Goal: Task Accomplishment & Management: Use online tool/utility

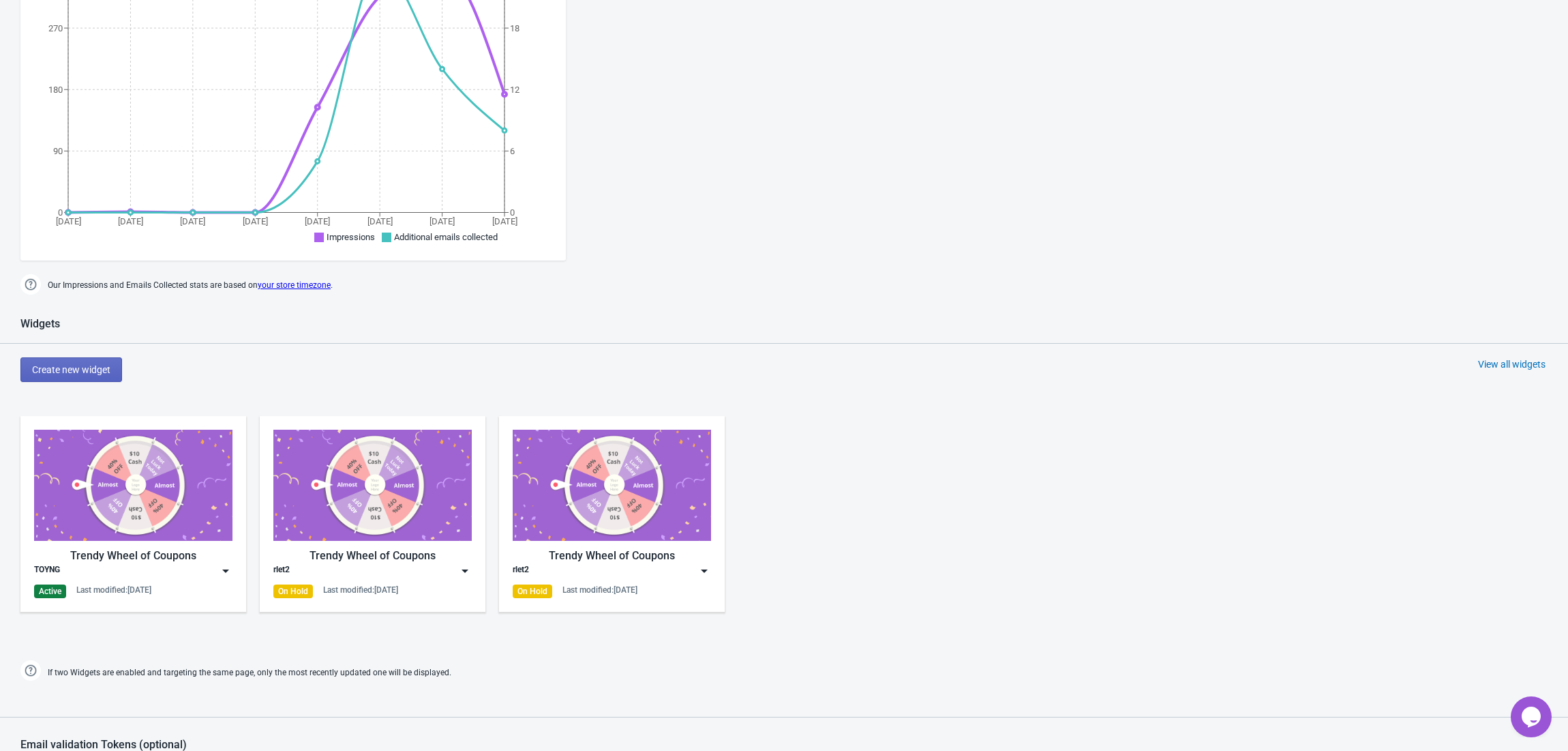
scroll to position [454, 0]
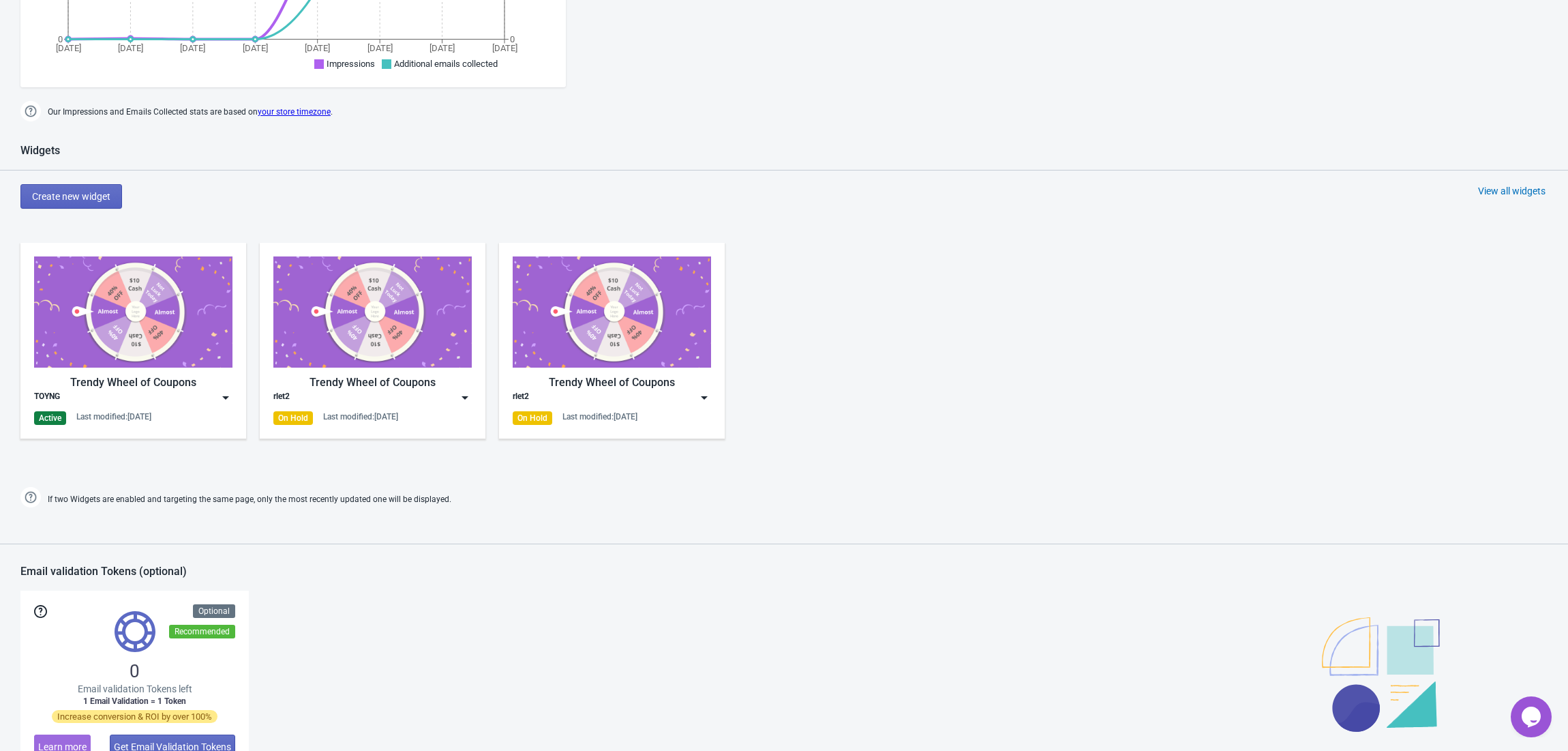
click at [133, 404] on div "Trendy Wheel of Coupons TOYNG Active Last modified: [DATE]" at bounding box center [133, 341] width 198 height 168
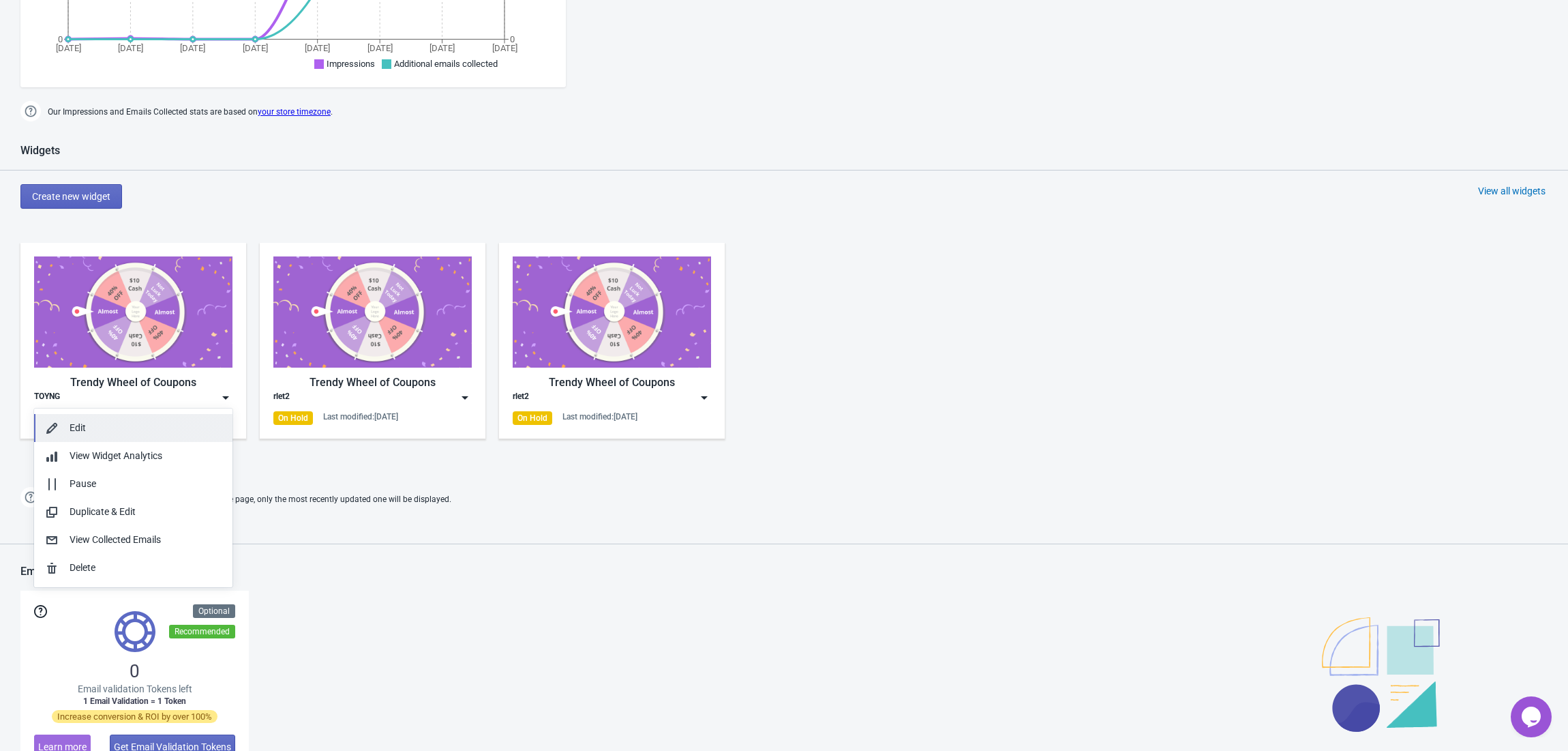
click at [160, 425] on div "Edit" at bounding box center [145, 428] width 152 height 14
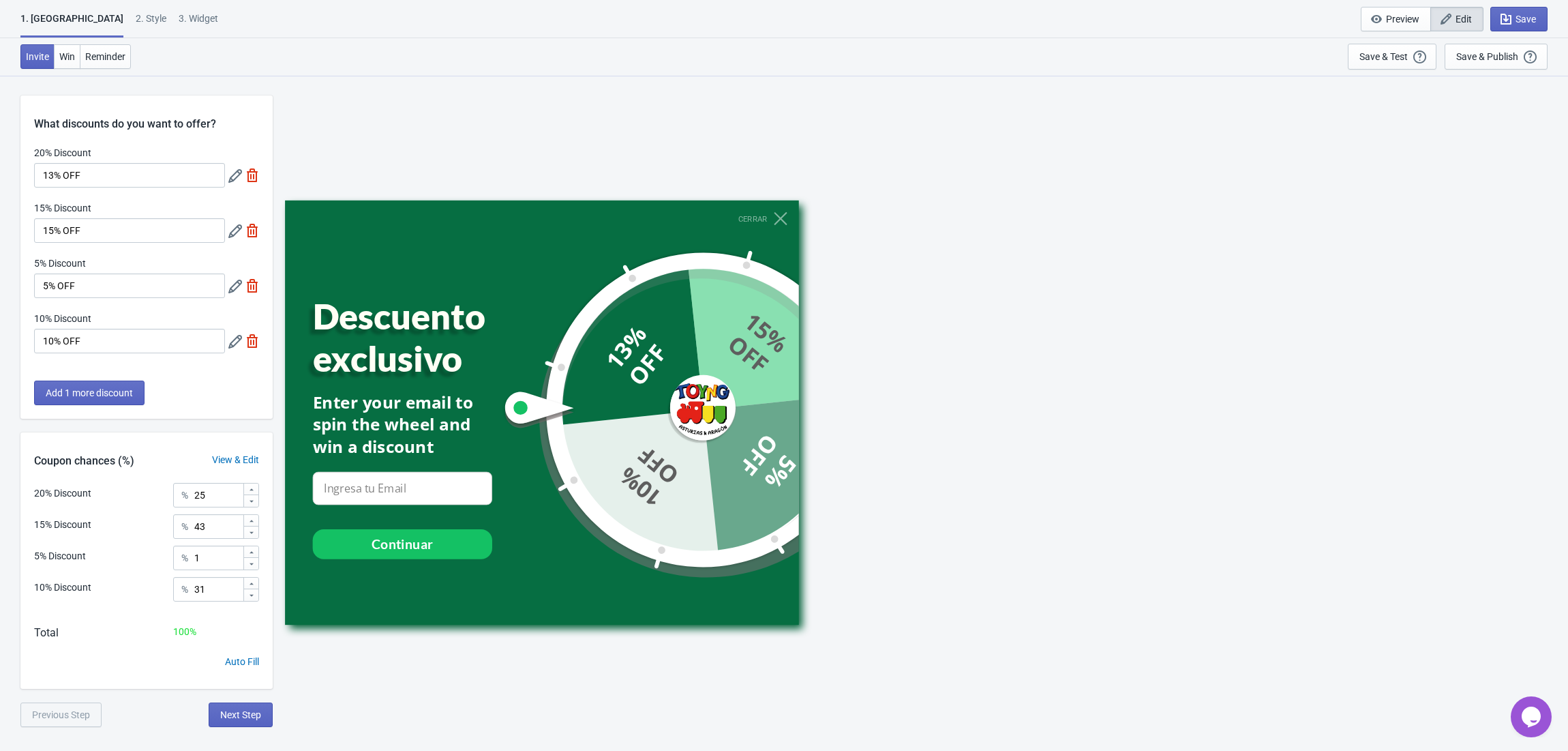
click at [403, 407] on div "Enter your email to spin the wheel and win a discount" at bounding box center [402, 424] width 179 height 67
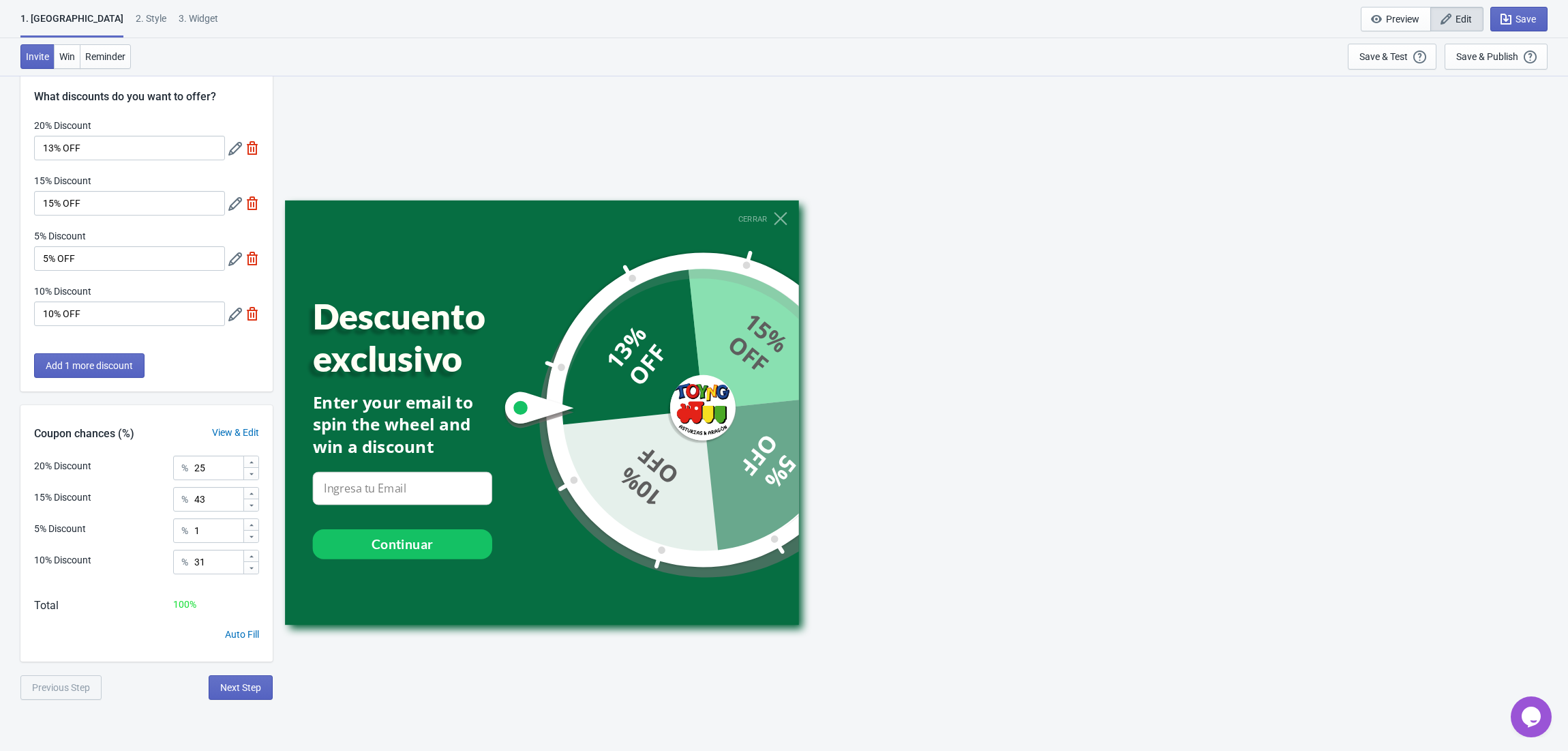
scroll to position [75, 0]
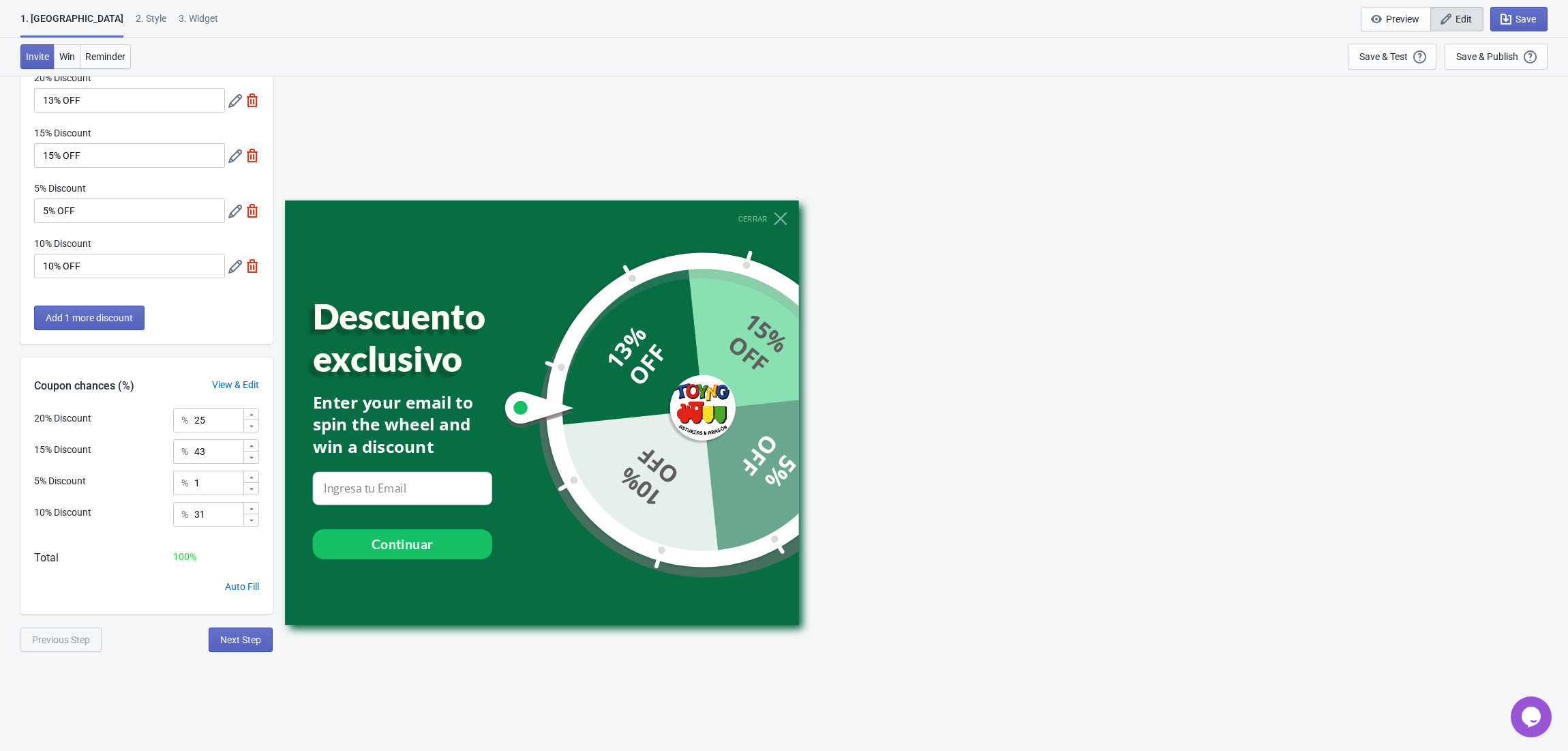
click at [73, 68] on button "Win" at bounding box center [66, 56] width 27 height 25
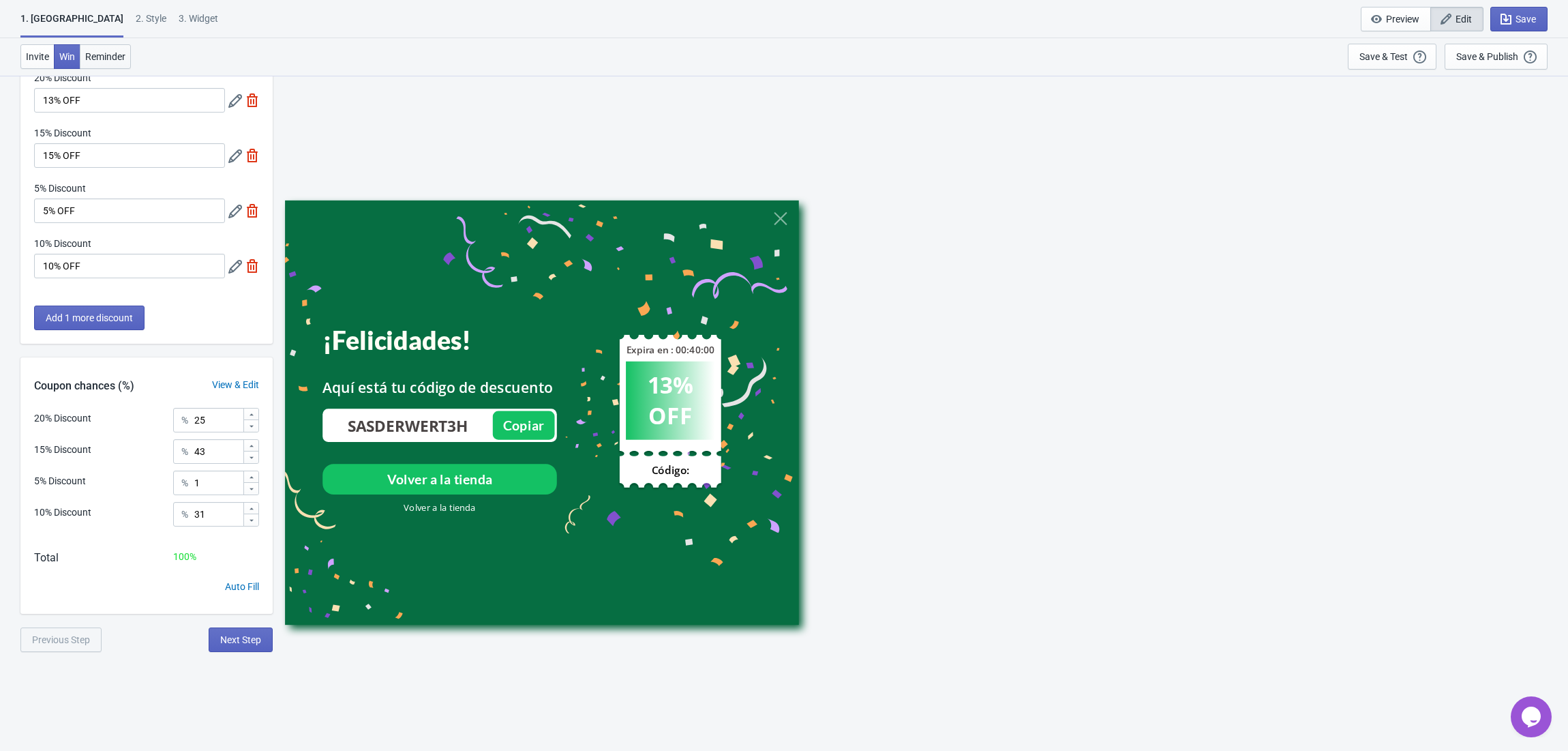
click at [115, 62] on button "Reminder" at bounding box center [106, 56] width 52 height 25
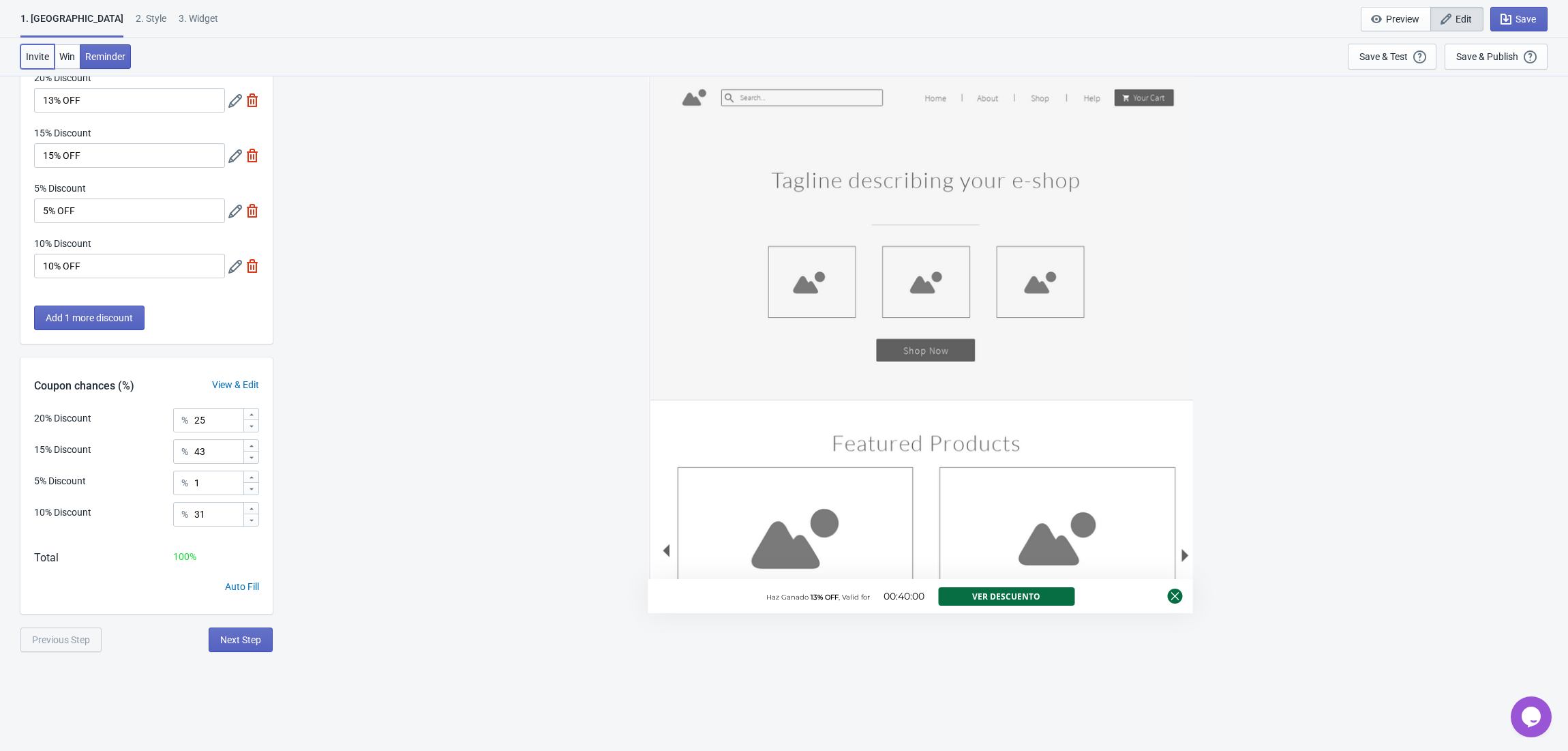
click at [51, 55] on button "Invite" at bounding box center [38, 56] width 34 height 25
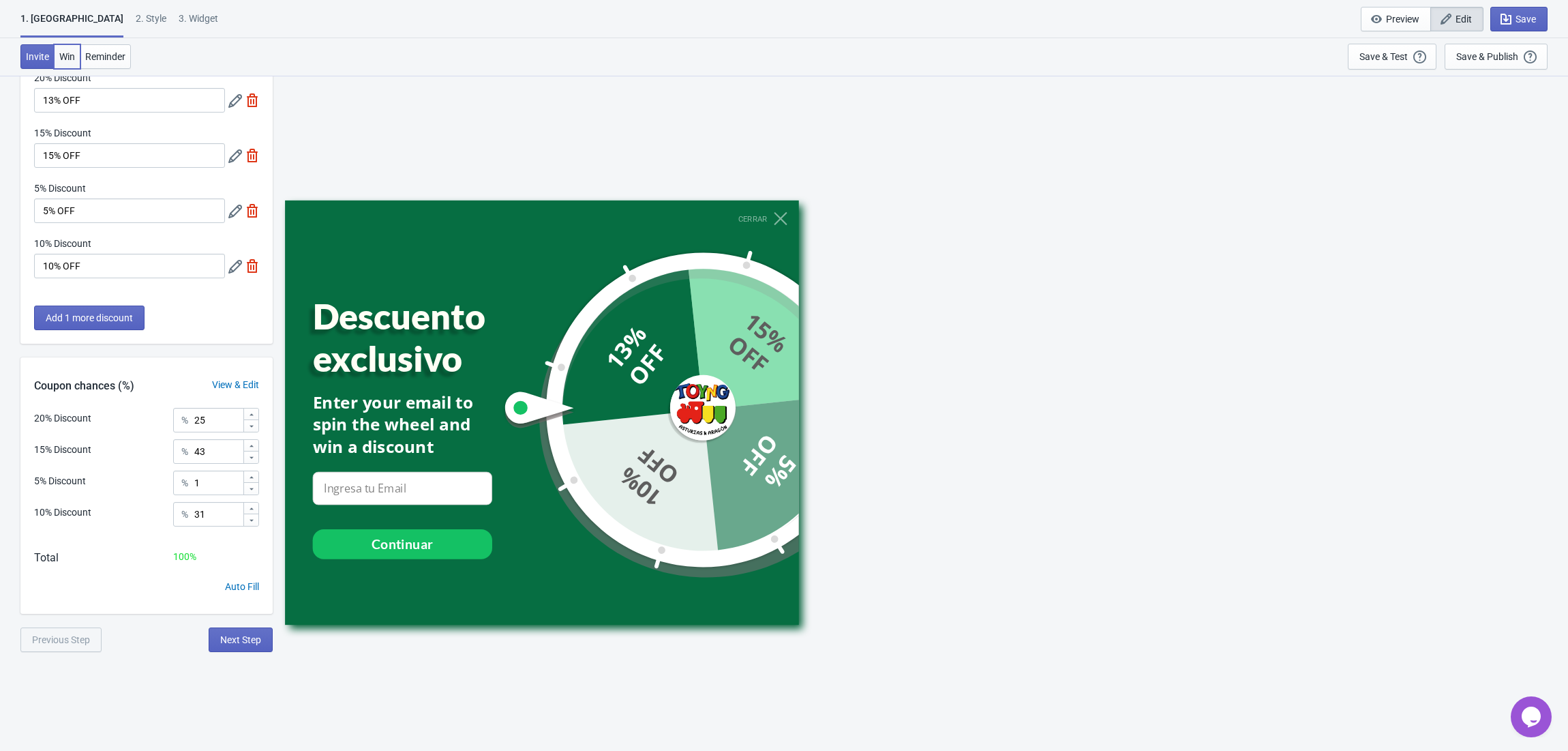
click at [69, 63] on button "Win" at bounding box center [66, 56] width 27 height 25
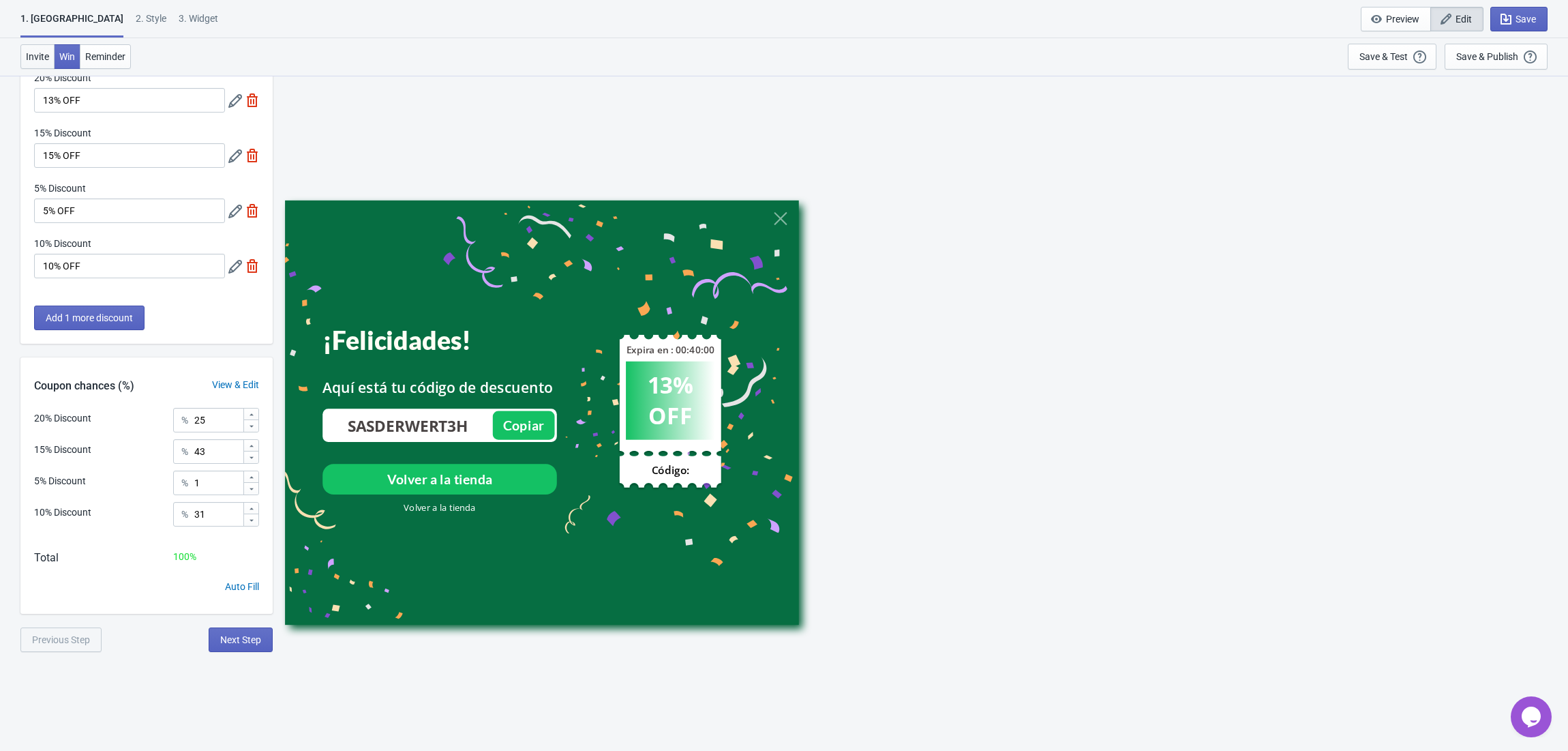
click at [28, 47] on button "Invite" at bounding box center [38, 56] width 34 height 25
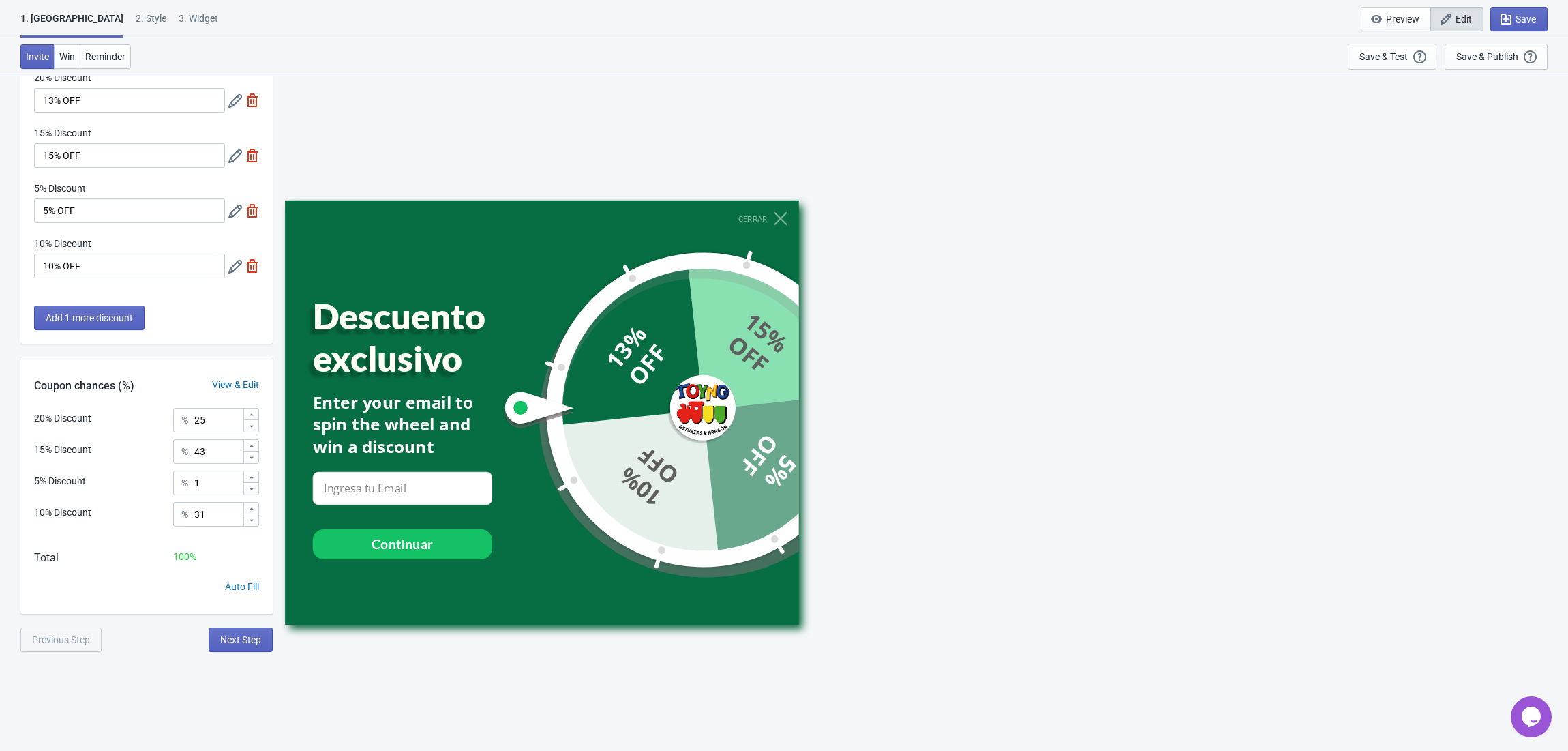
click at [136, 17] on div "2 . Style" at bounding box center [151, 24] width 31 height 24
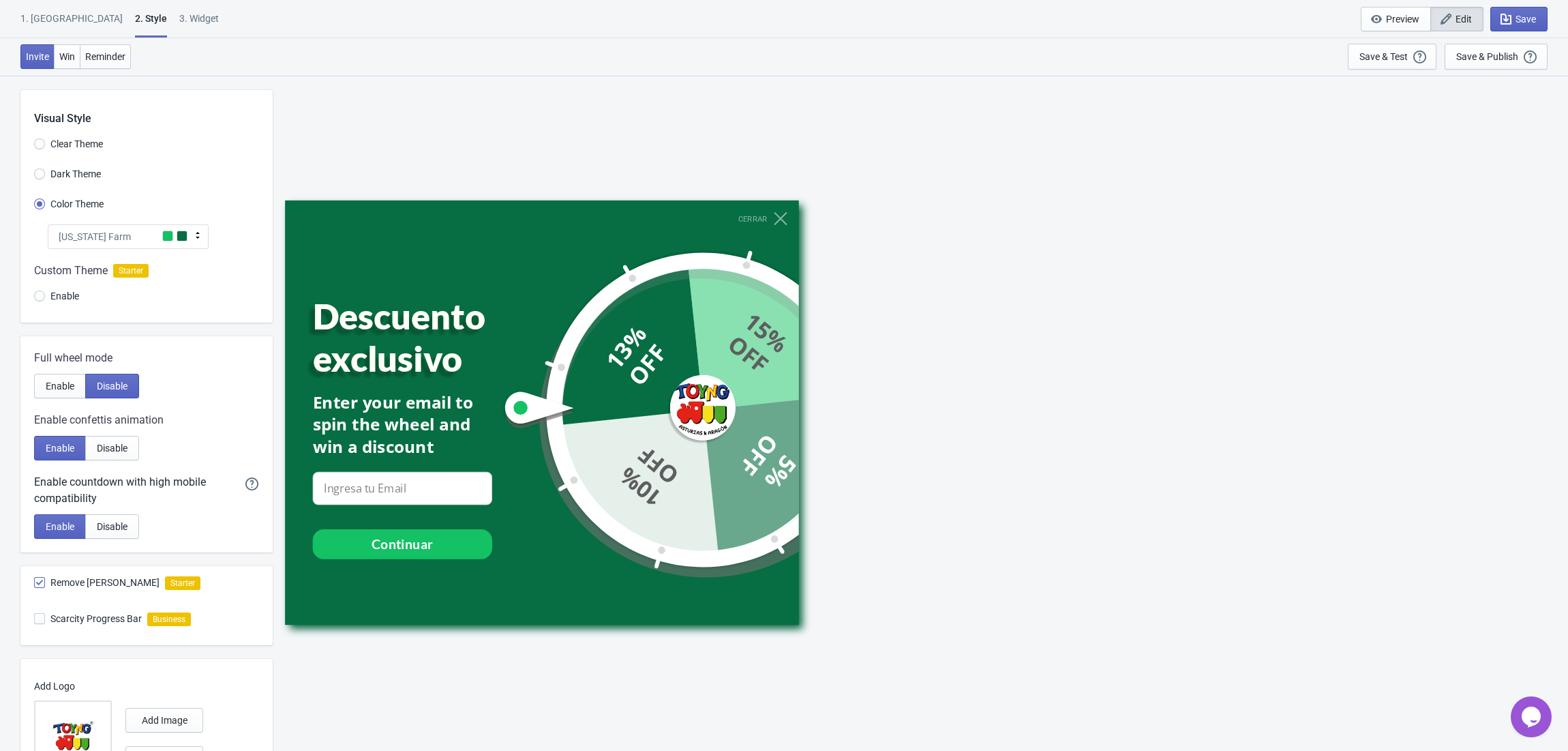
scroll to position [0, 0]
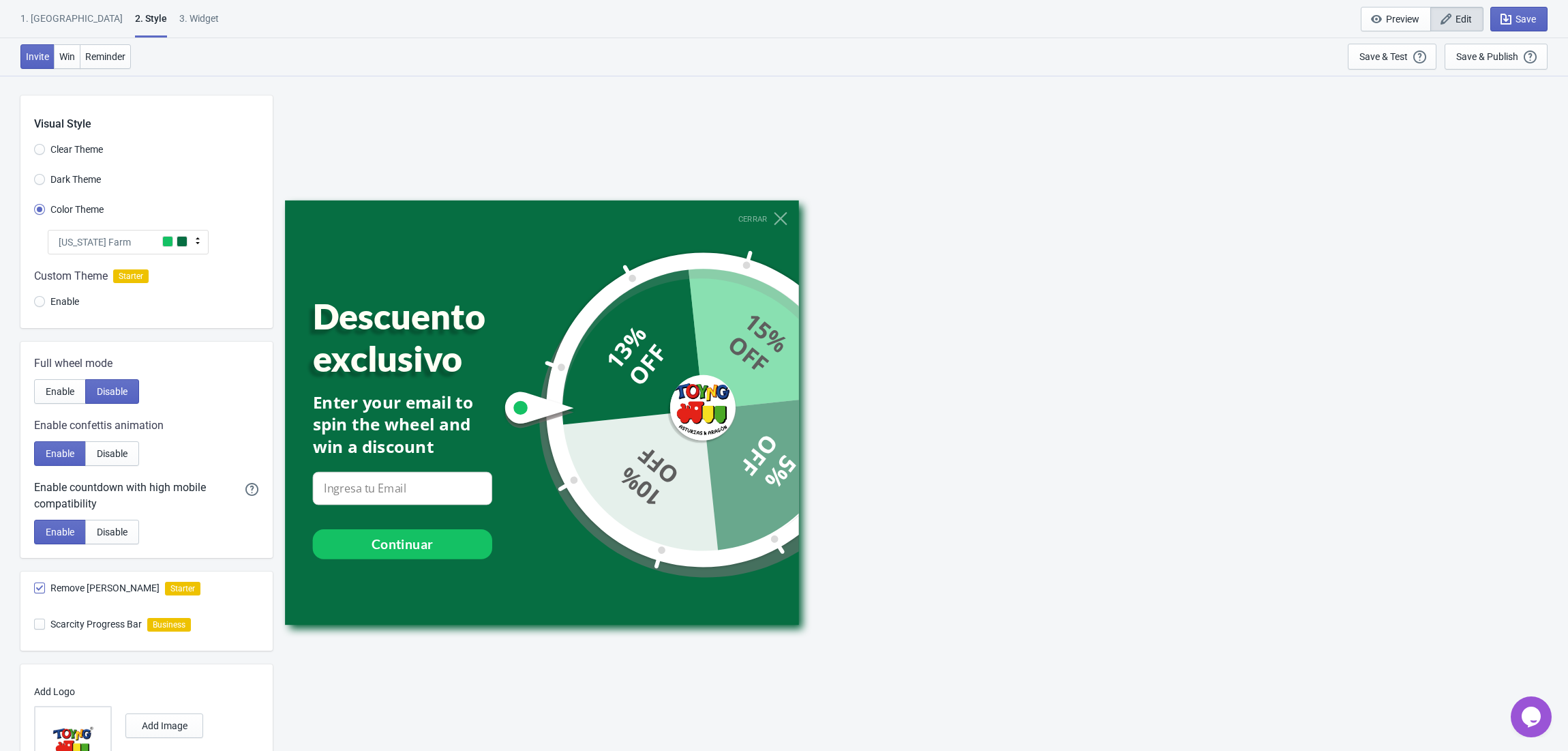
click at [179, 18] on div "3. Widget" at bounding box center [199, 24] width 40 height 24
select select "products"
select select "once"
select select "circle"
select select "1"
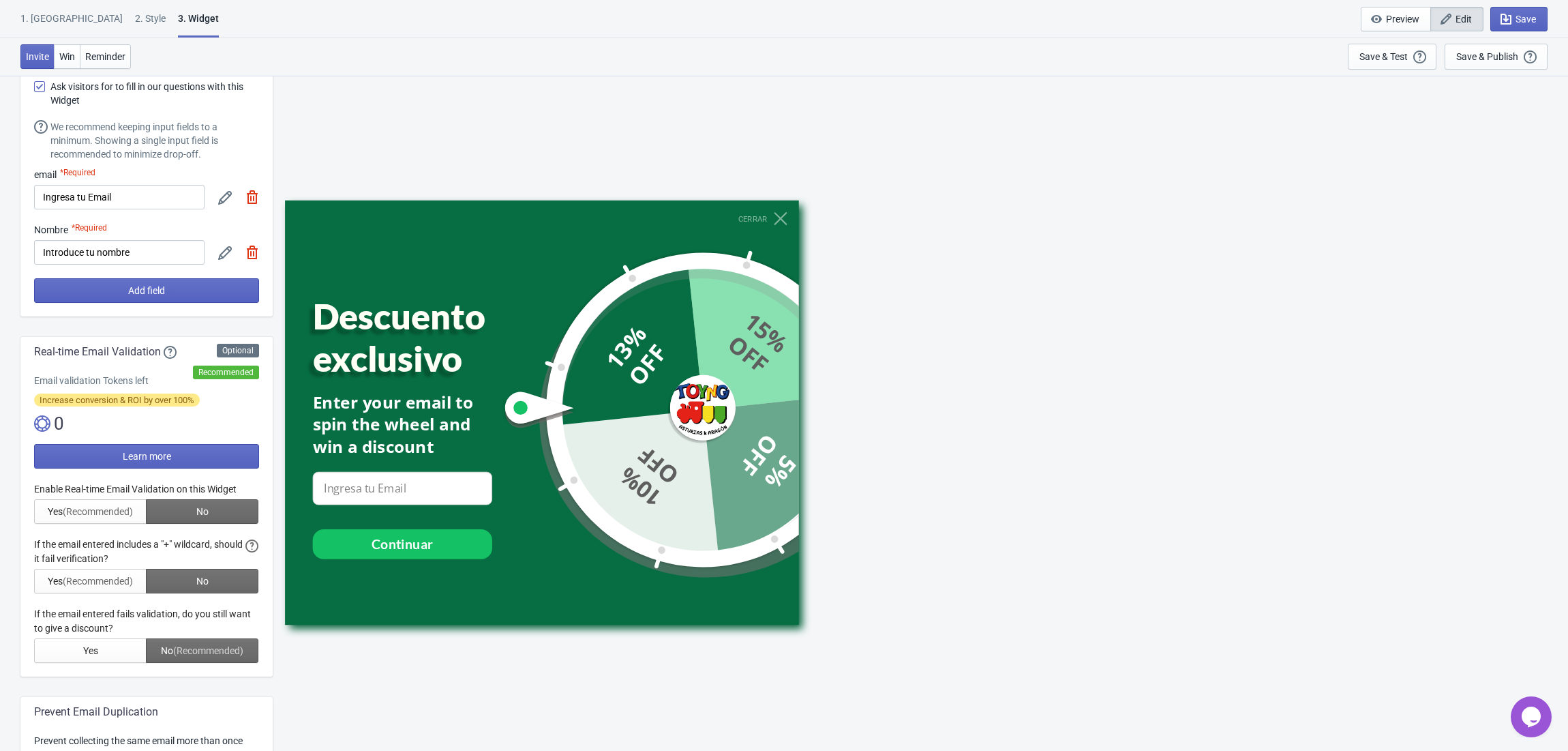
scroll to position [91, 0]
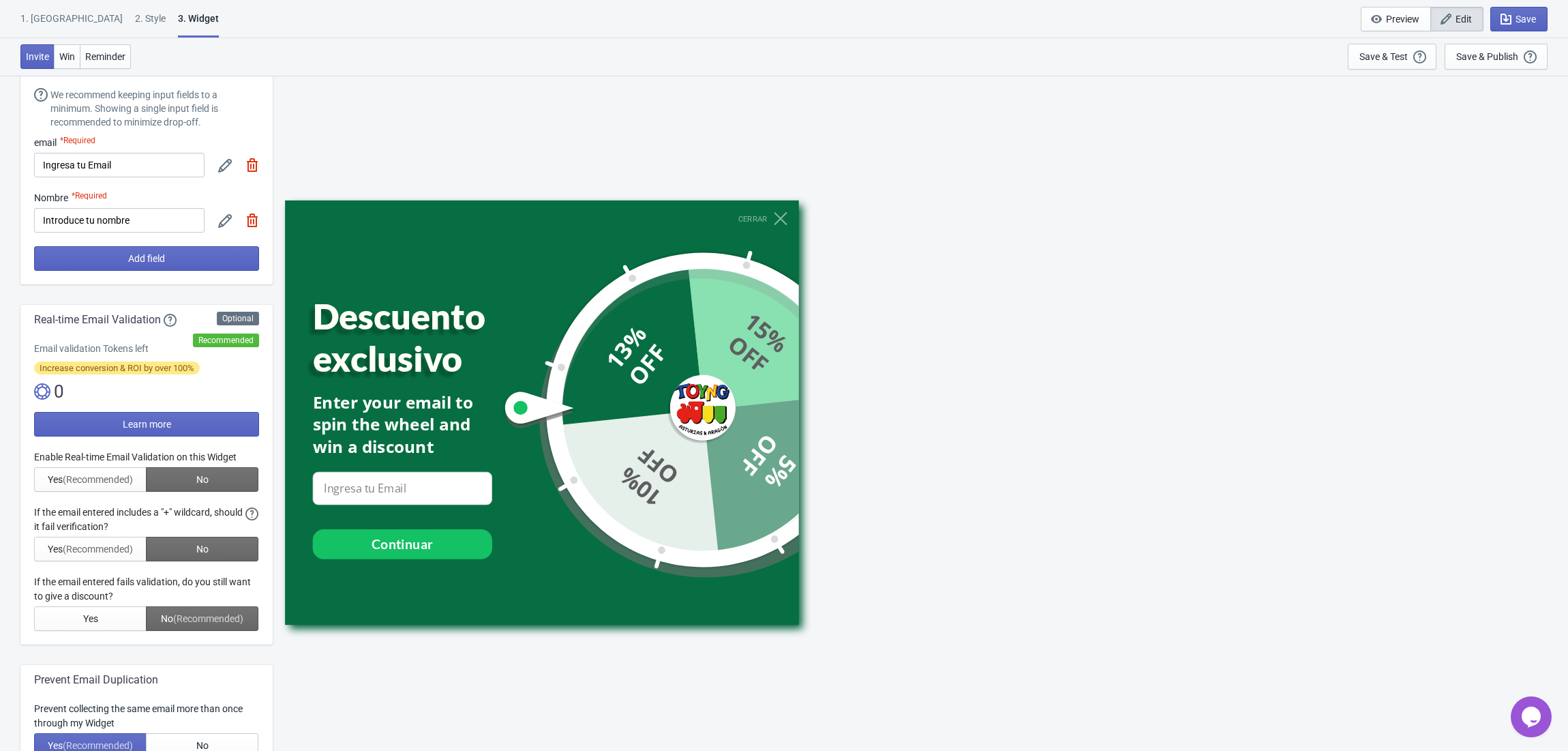
click at [366, 427] on div "Enter your email to spin the wheel and win a discount" at bounding box center [402, 424] width 179 height 67
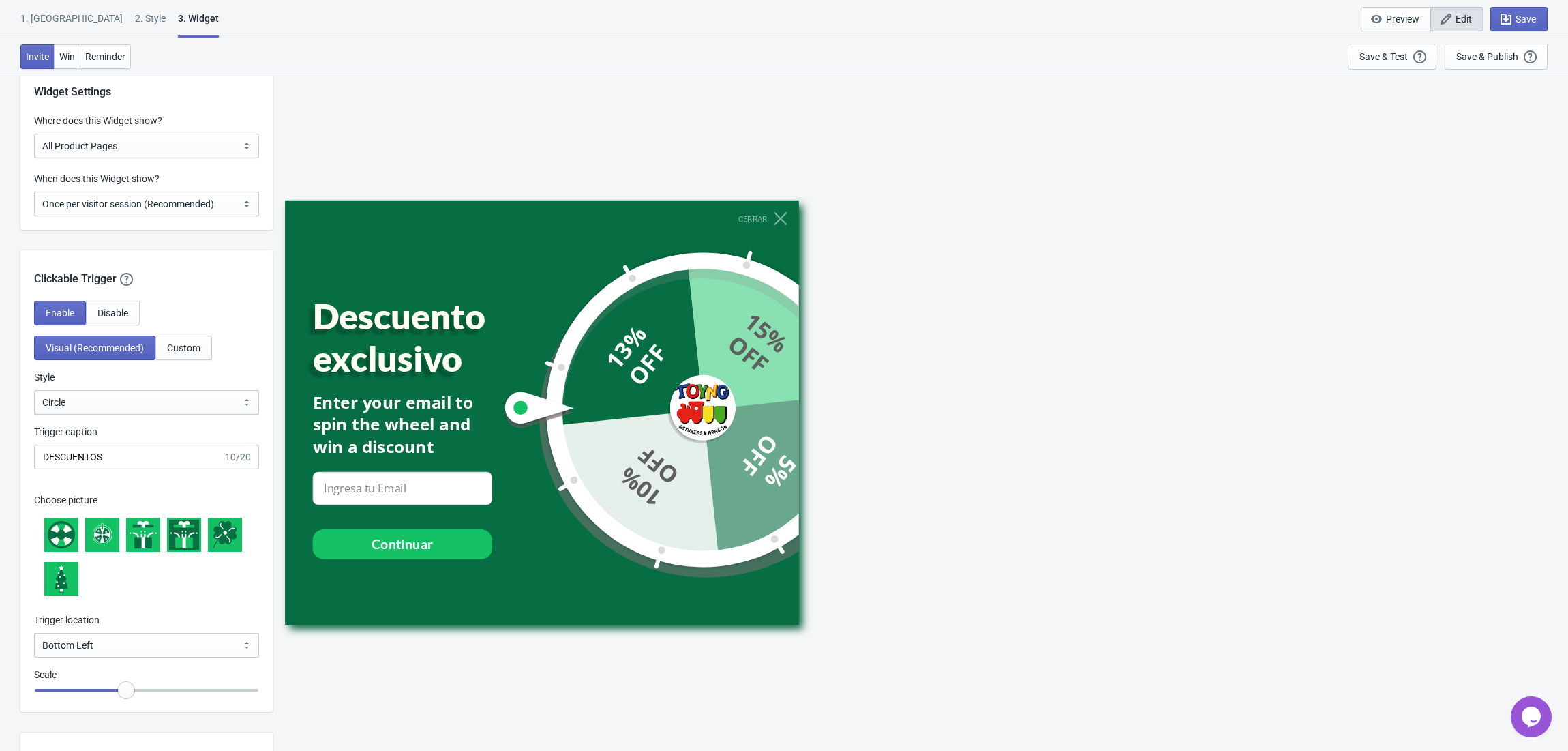
scroll to position [1097, 0]
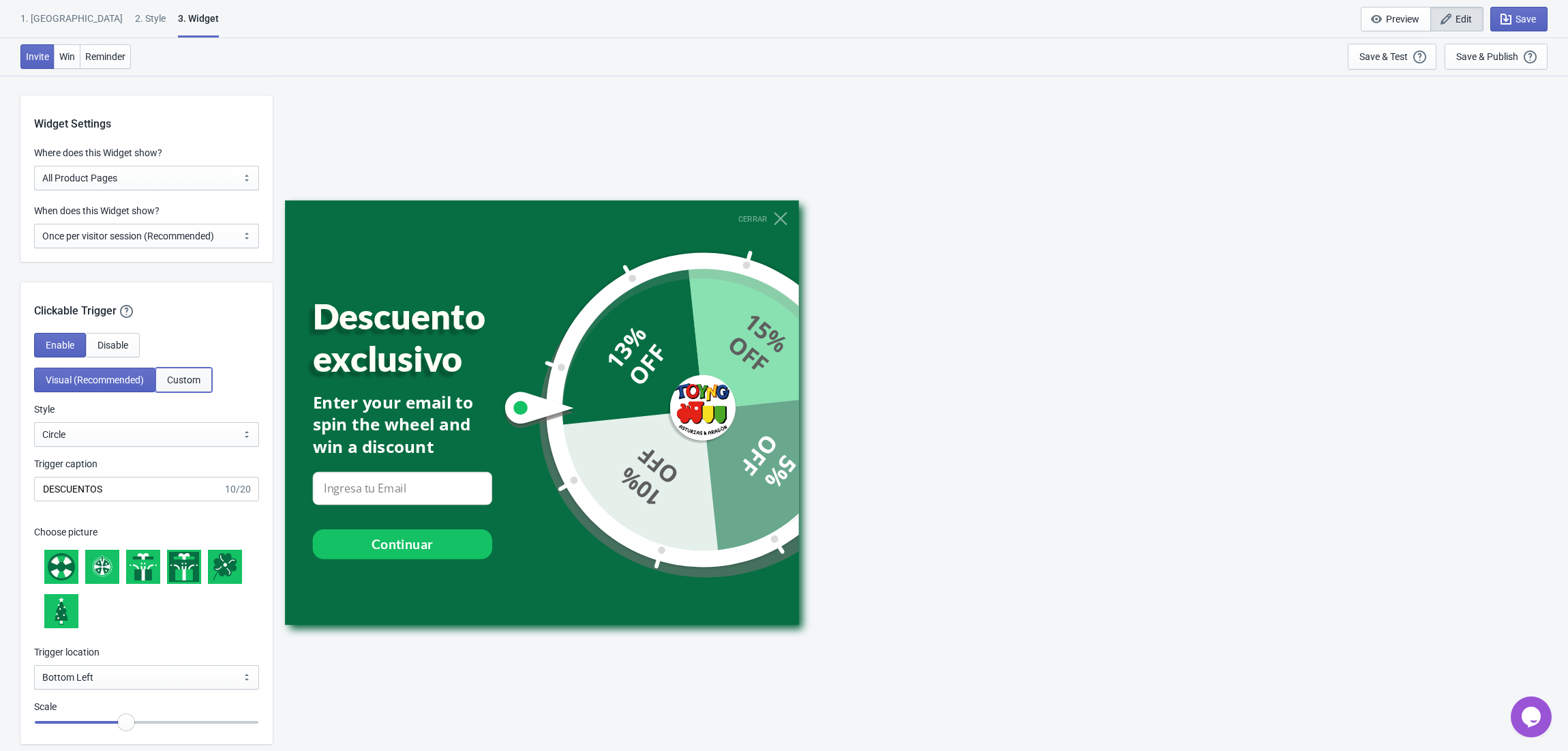
click at [194, 384] on span "Custom" at bounding box center [184, 379] width 34 height 11
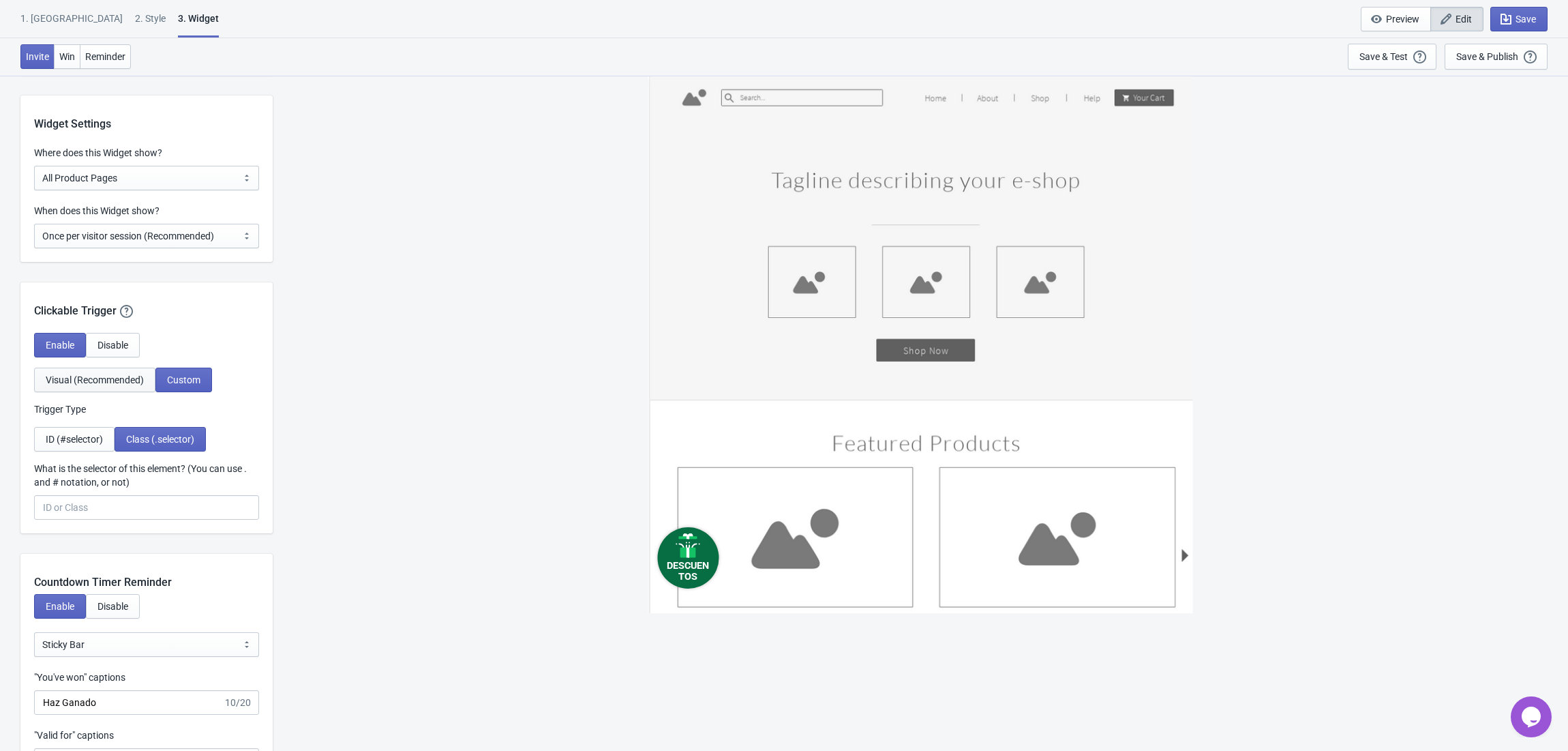
click at [137, 381] on span "Visual (Recommended)" at bounding box center [94, 379] width 98 height 11
select select "circle"
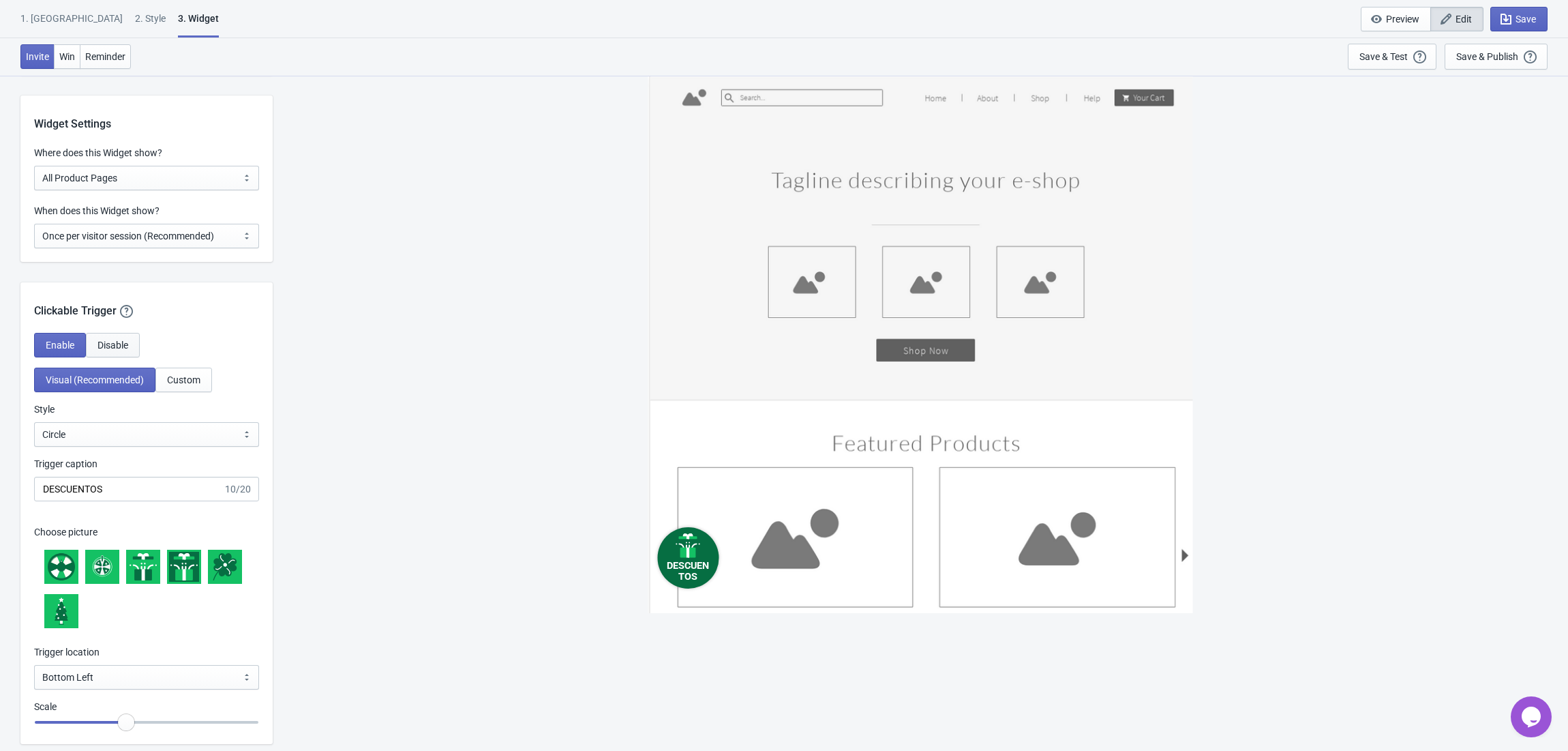
click at [124, 345] on span "Disable" at bounding box center [112, 345] width 31 height 11
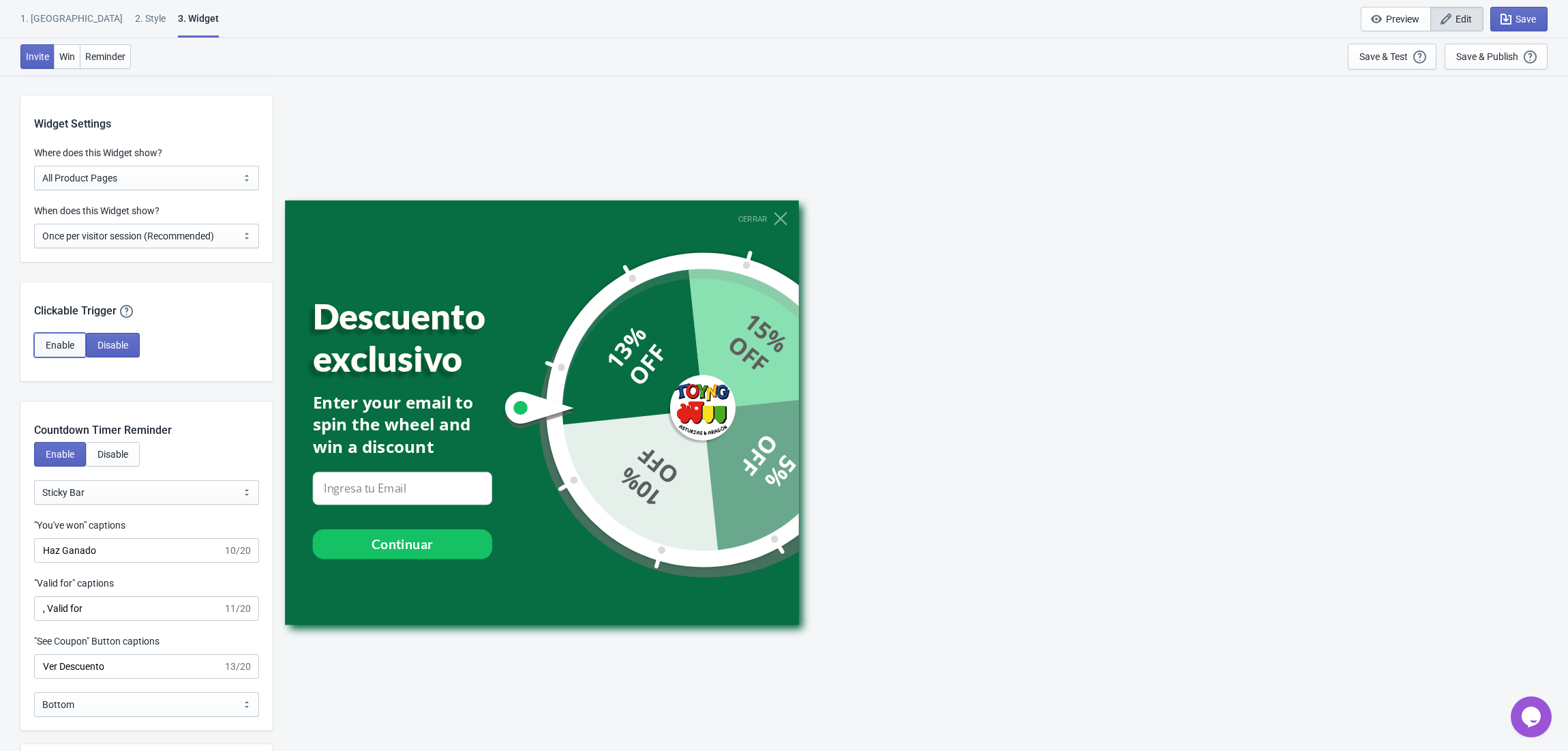
click at [58, 341] on span "Enable" at bounding box center [59, 345] width 29 height 11
select select "circle"
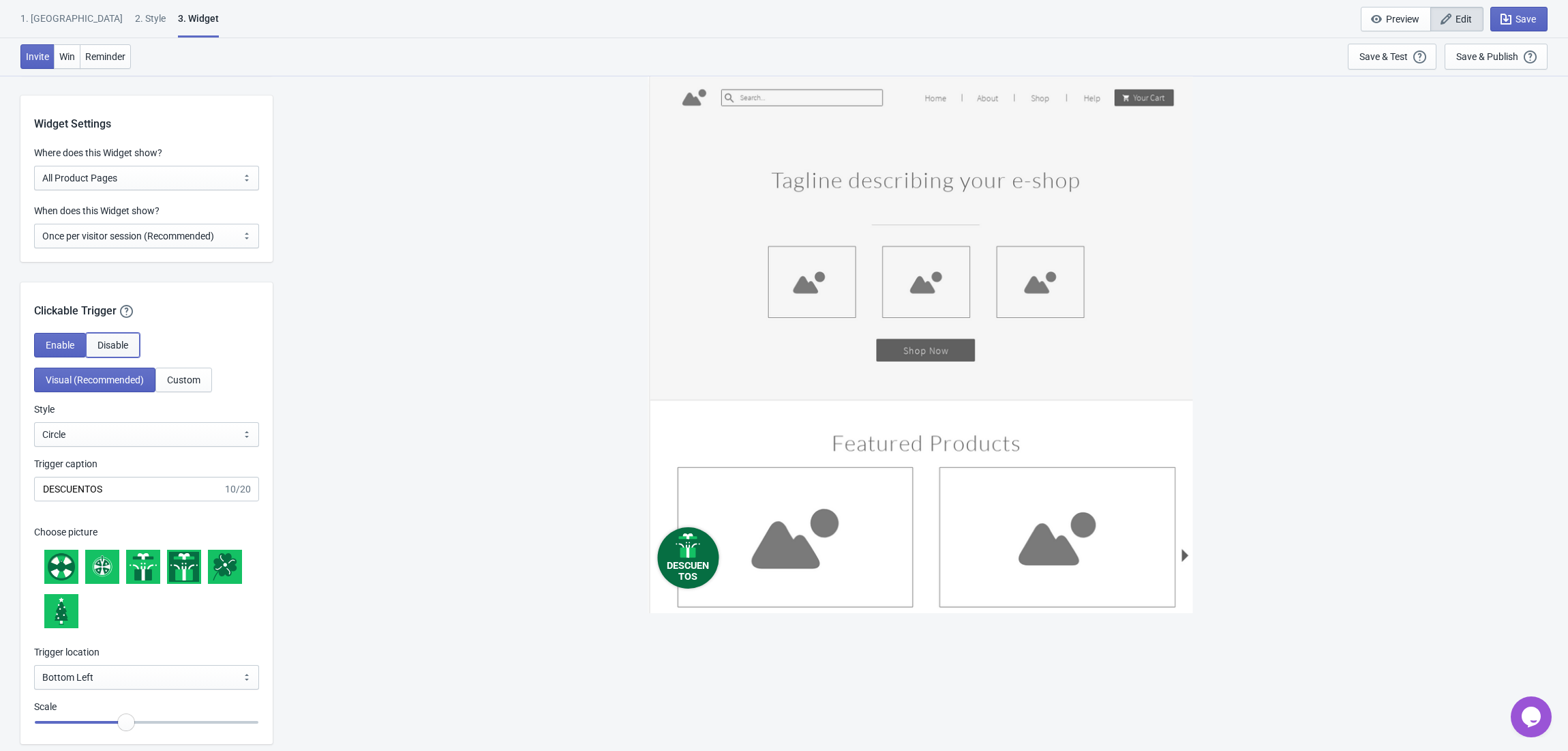
click at [95, 339] on button "Disable" at bounding box center [113, 345] width 53 height 25
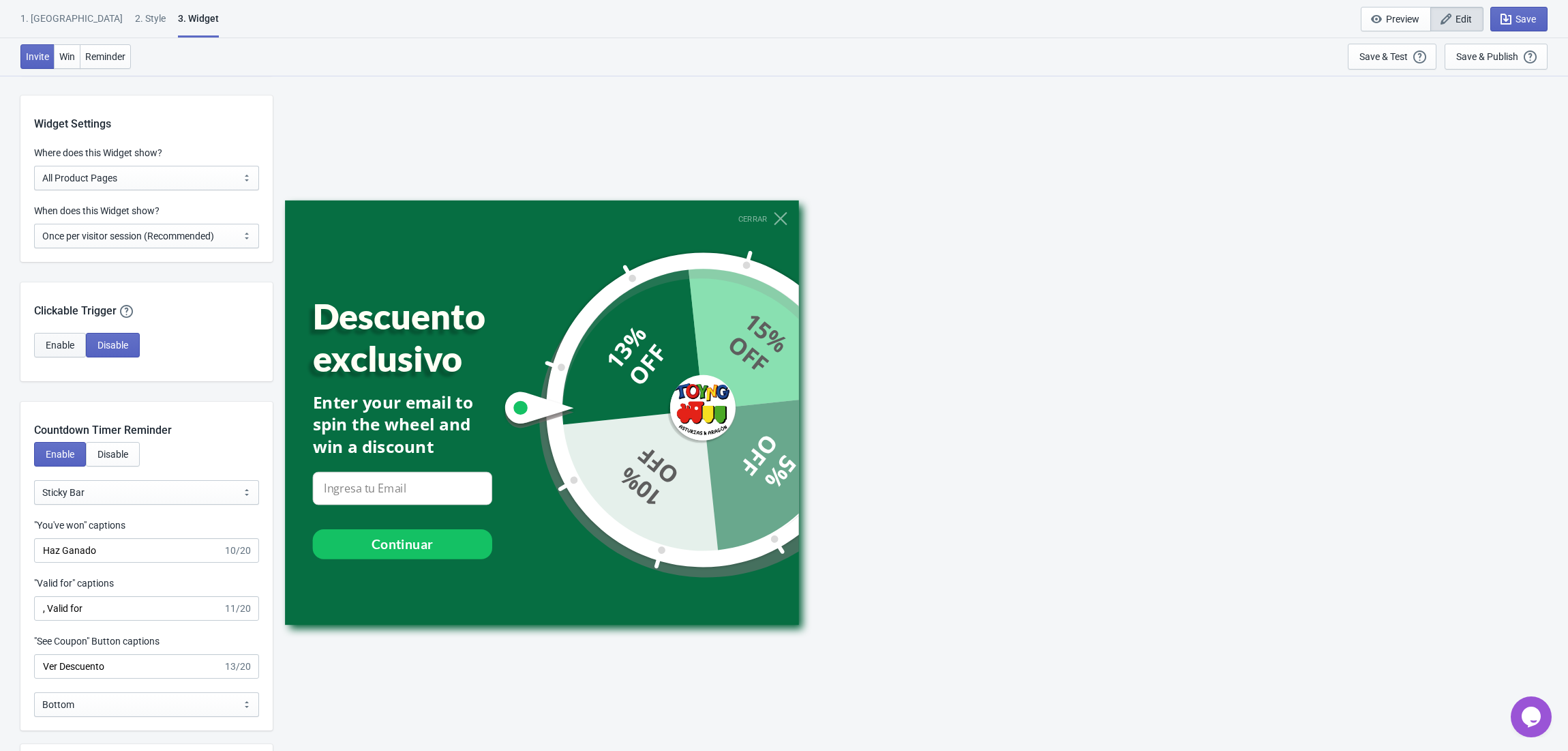
click at [48, 345] on span "Enable" at bounding box center [59, 345] width 29 height 11
select select "circle"
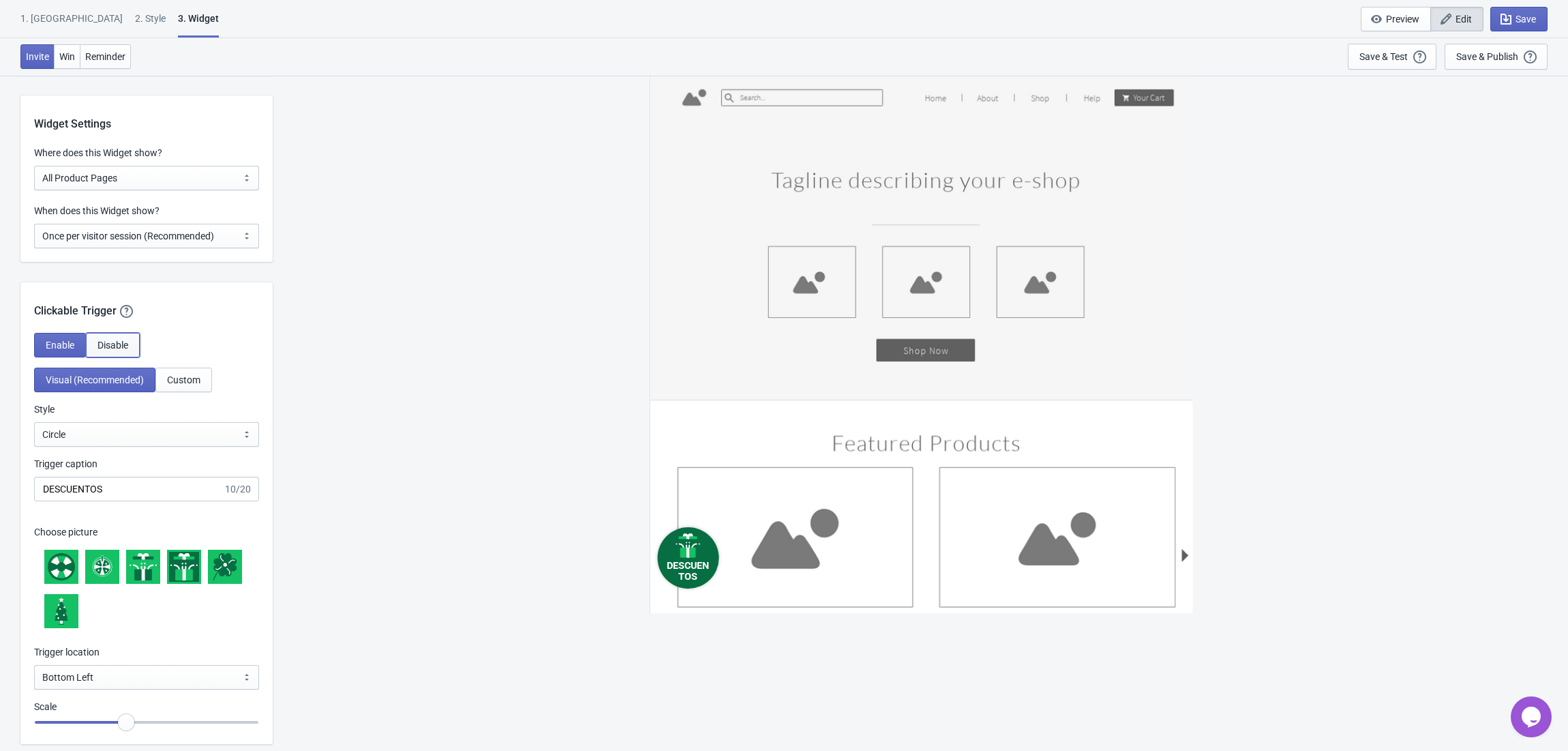
click at [115, 340] on span "Disable" at bounding box center [112, 345] width 31 height 11
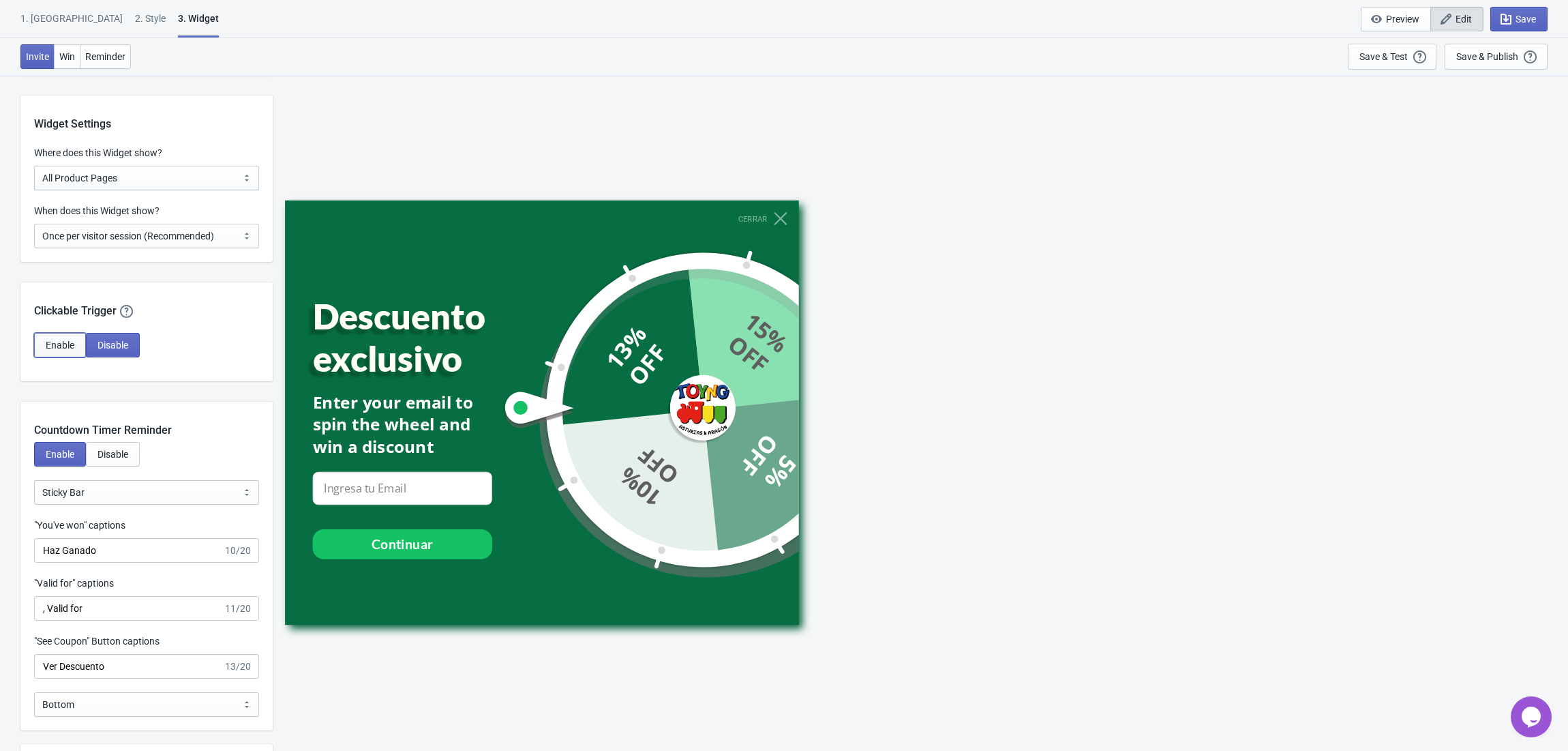
click at [55, 348] on span "Enable" at bounding box center [59, 345] width 29 height 11
select select "circle"
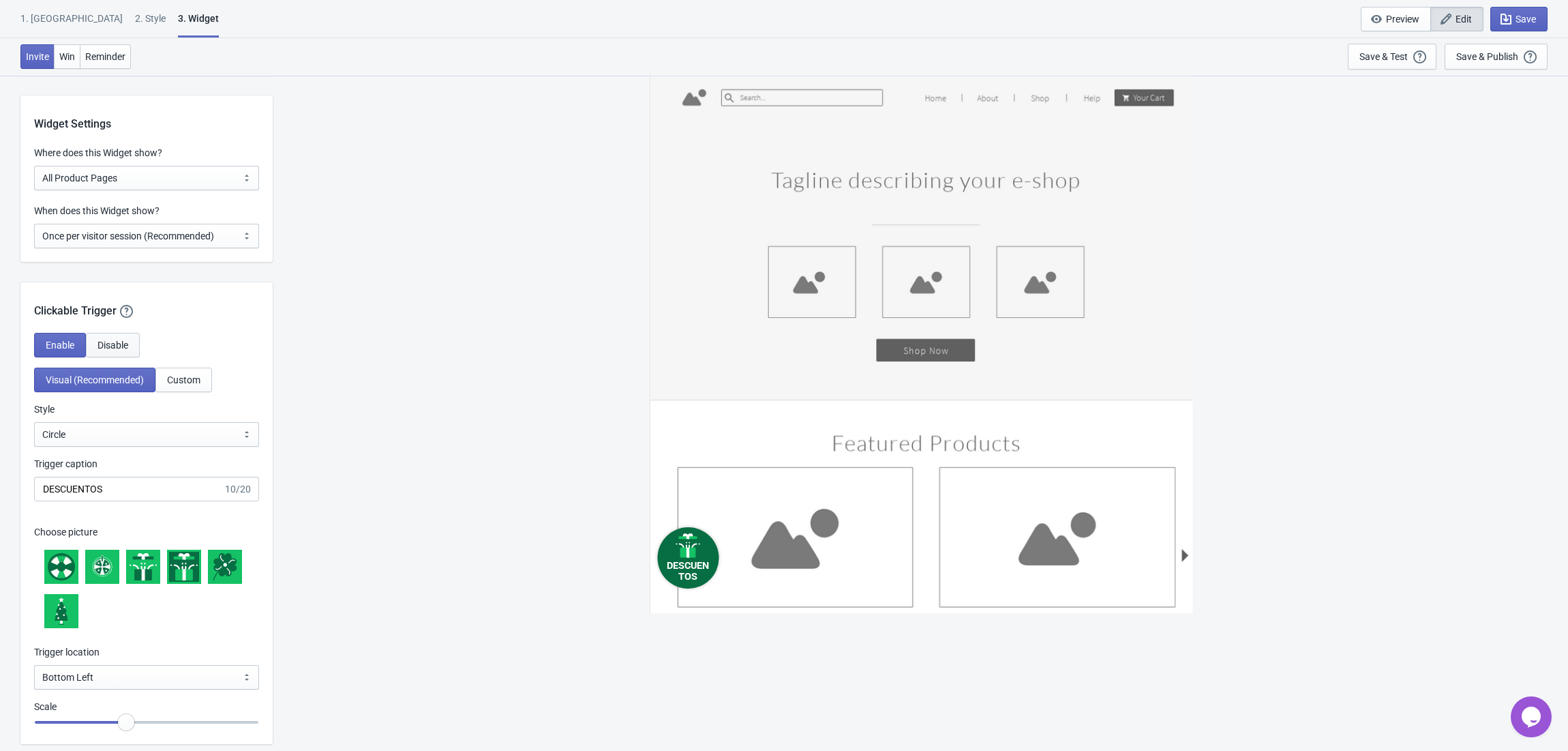
scroll to position [915, 0]
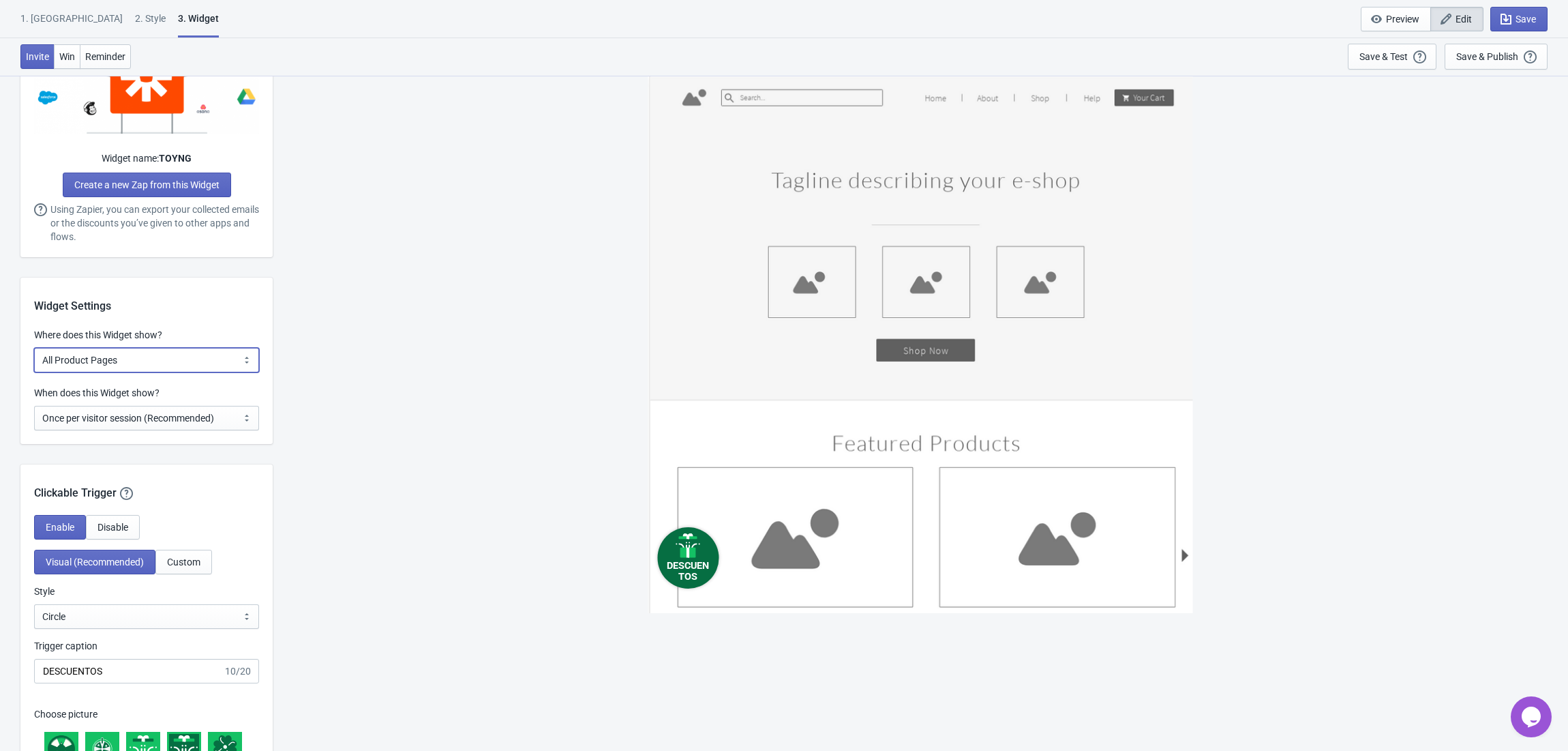
click at [163, 367] on select "All Pages All Product Pages All Blog Pages All Static Pages Specific Product(s)…" at bounding box center [146, 360] width 225 height 25
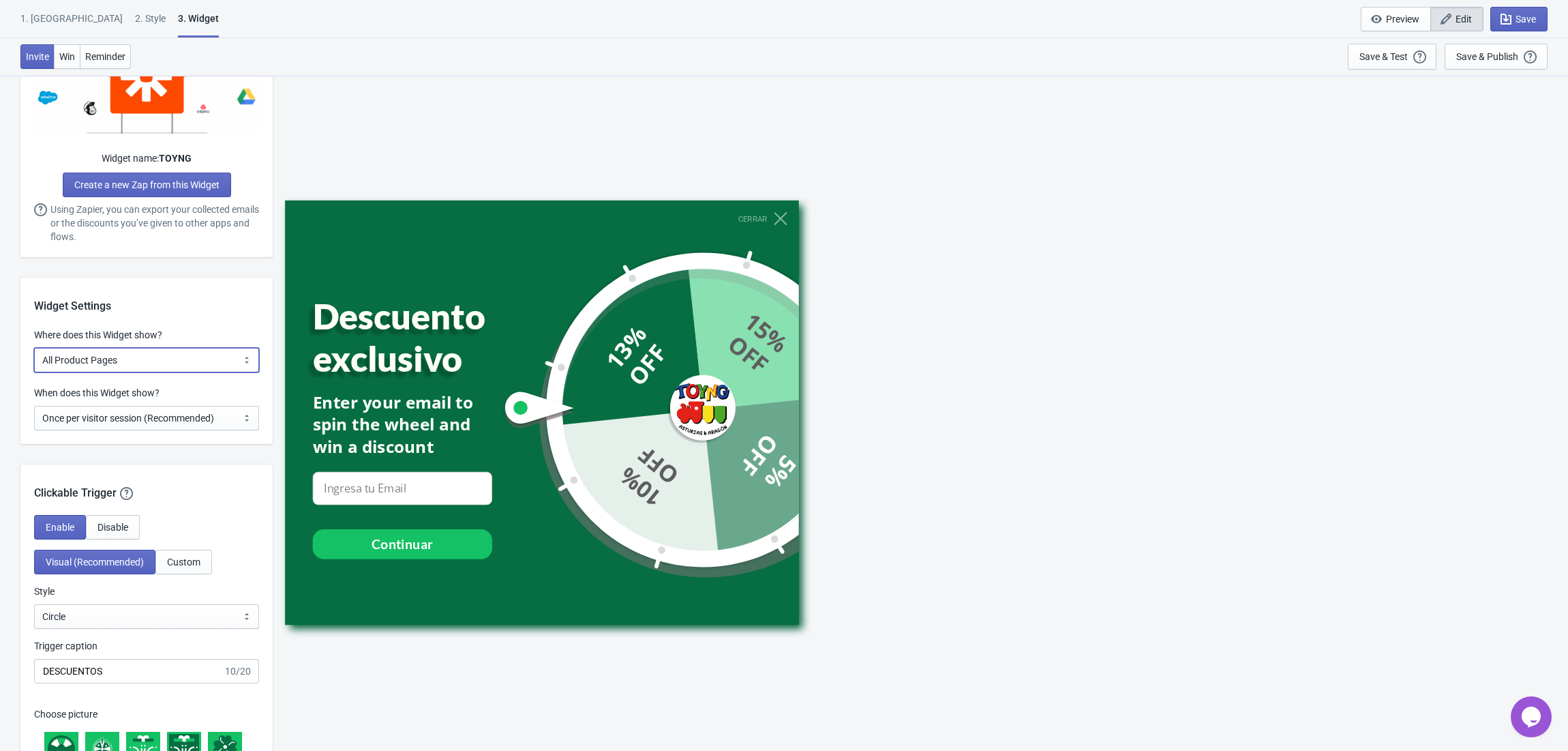
click at [163, 367] on select "All Pages All Product Pages All Blog Pages All Static Pages Specific Product(s)…" at bounding box center [146, 360] width 225 height 25
click at [158, 416] on select "Every new visit of page Once every period of time Once per visitor session (Rec…" at bounding box center [146, 418] width 225 height 25
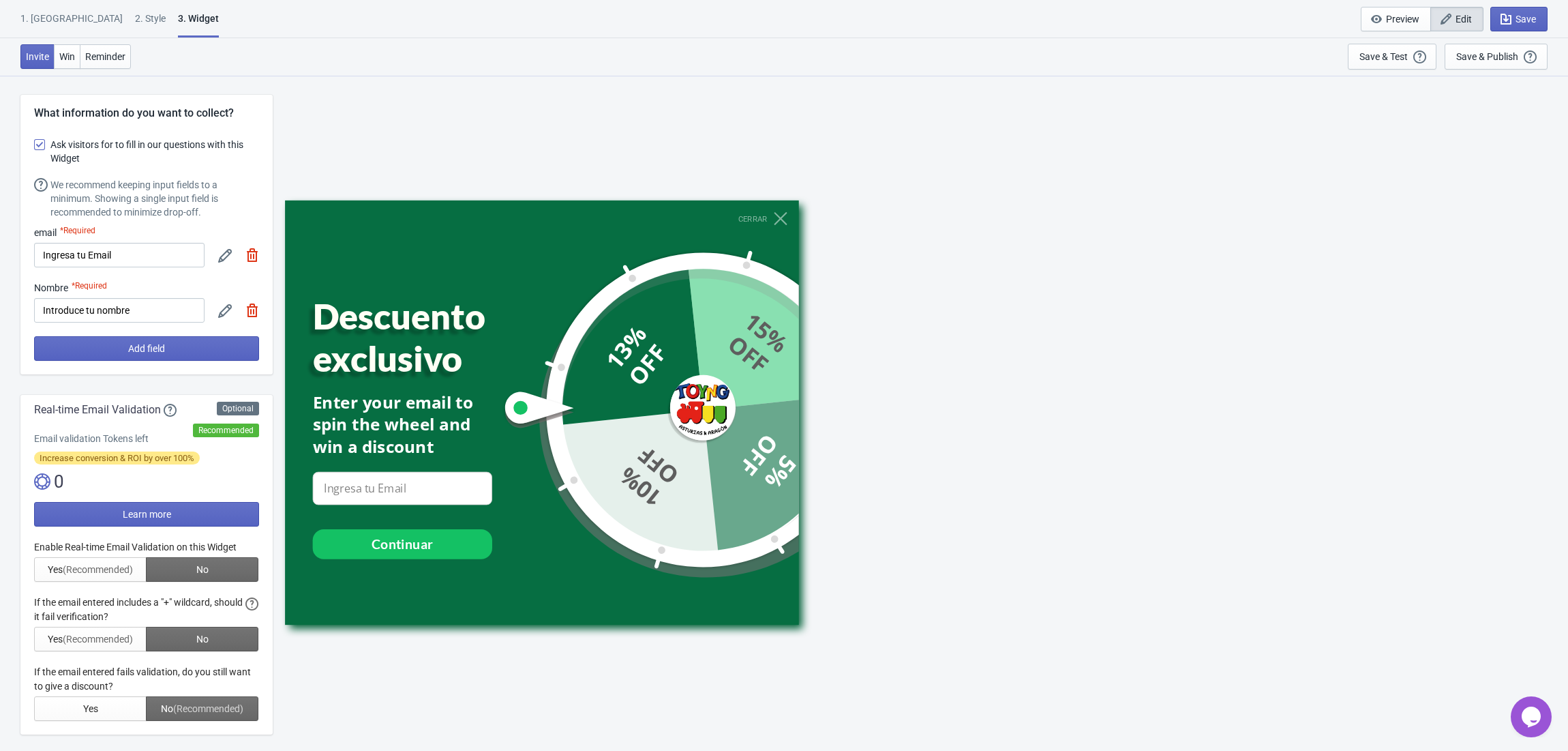
scroll to position [0, 0]
click at [91, 52] on button "Reminder" at bounding box center [106, 56] width 52 height 25
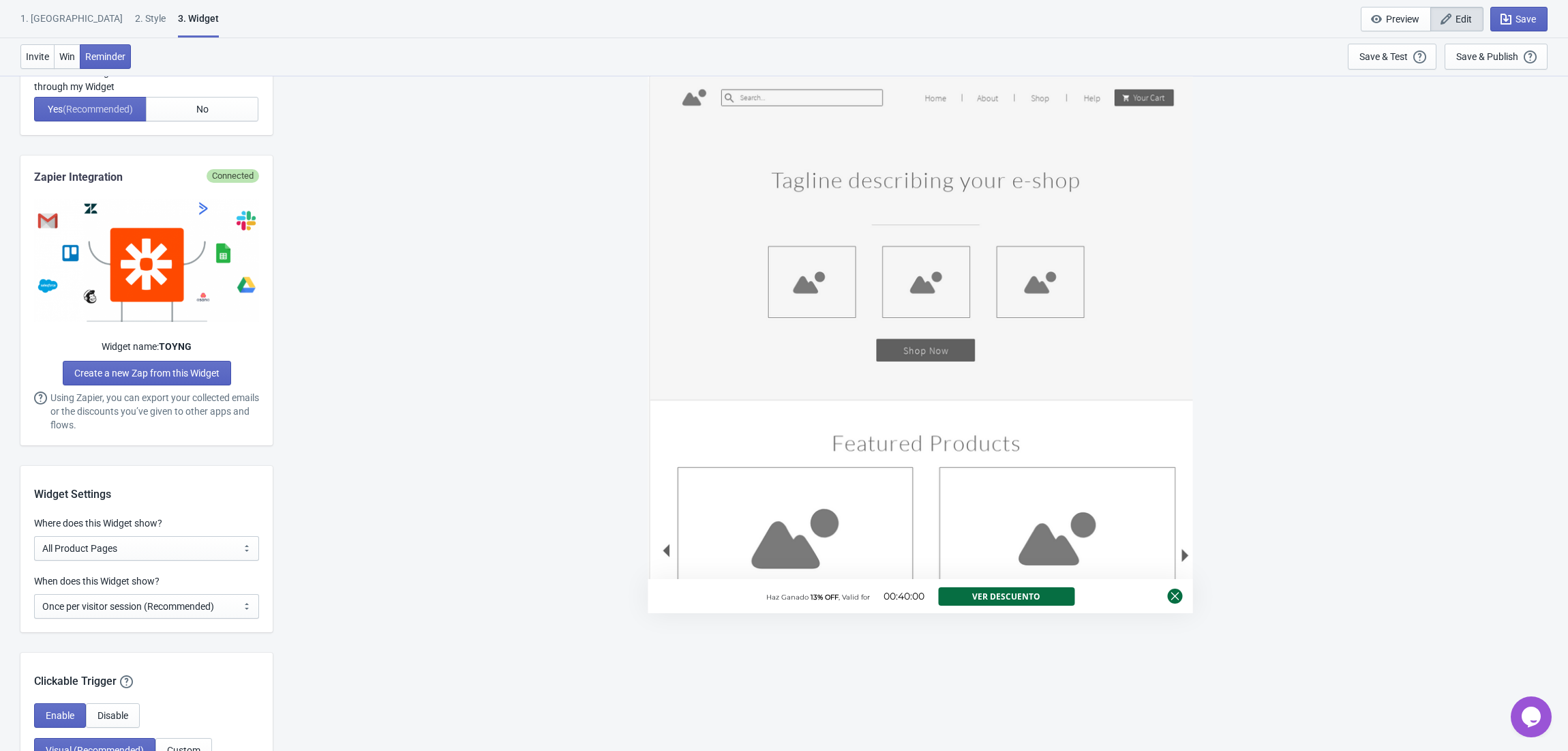
scroll to position [818, 0]
